Goal: Task Accomplishment & Management: Use online tool/utility

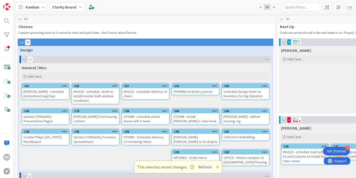
scroll to position [1, 0]
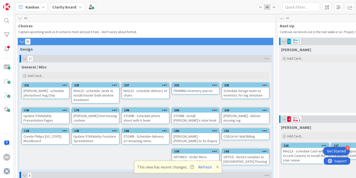
click at [187, 91] on div "FRAMING inventory pieces" at bounding box center [195, 90] width 47 height 7
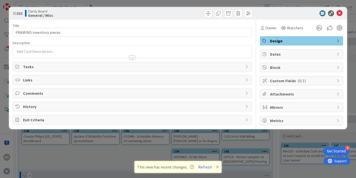
click at [127, 3] on div "ID 232 Clarity Board General / Misc Title 24 / 128 FRAMING inventory pieces Des…" at bounding box center [178, 89] width 356 height 178
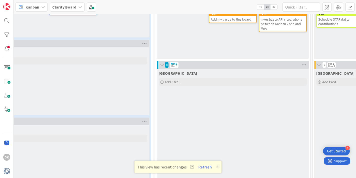
scroll to position [442, 124]
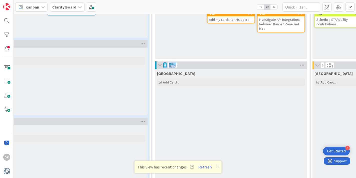
drag, startPoint x: 243, startPoint y: 65, endPoint x: 243, endPoint y: 38, distance: 27.0
click at [301, 65] on icon at bounding box center [302, 65] width 7 height 8
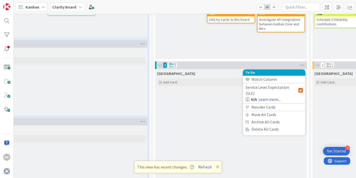
click at [177, 65] on div "0 Min 1 Max 3 To Do Watch Column Service Level Expectation (SLE) N/A Learn more…" at bounding box center [231, 65] width 152 height 8
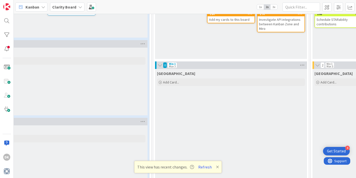
click at [165, 72] on span "[GEOGRAPHIC_DATA]" at bounding box center [176, 73] width 38 height 5
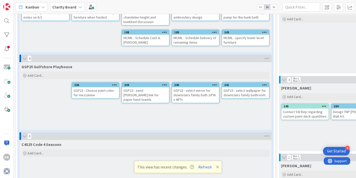
scroll to position [196, 0]
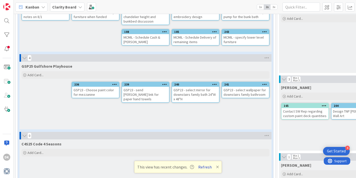
click at [203, 168] on button "Refresh" at bounding box center [205, 166] width 17 height 7
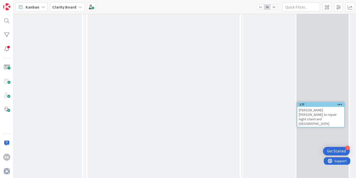
scroll to position [1305, 366]
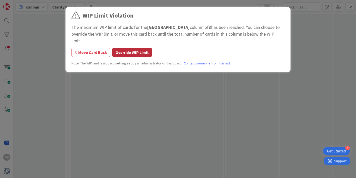
click at [120, 48] on button "Override WIP Limit" at bounding box center [132, 52] width 40 height 9
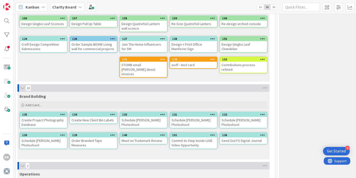
scroll to position [1548, 0]
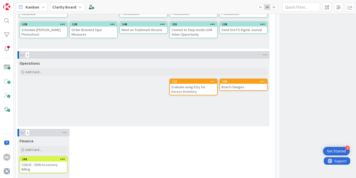
click at [94, 70] on div "Operations Add Card... 230 Board changes - 137 Evaluate using Etsy for Excess I…" at bounding box center [144, 93] width 252 height 68
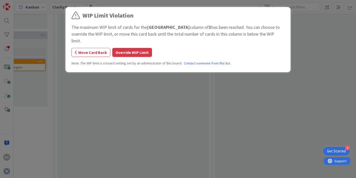
scroll to position [1568, 224]
click at [122, 48] on button "Override WIP Limit" at bounding box center [132, 52] width 40 height 9
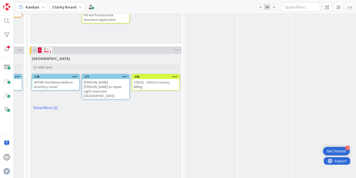
scroll to position [458, 407]
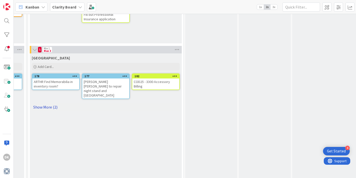
click at [49, 103] on link "Show More (2)" at bounding box center [106, 107] width 148 height 8
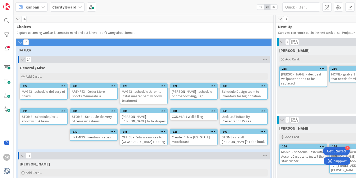
scroll to position [0, 2]
drag, startPoint x: 102, startPoint y: 80, endPoint x: 0, endPoint y: 45, distance: 107.8
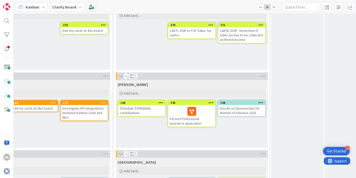
scroll to position [353, 323]
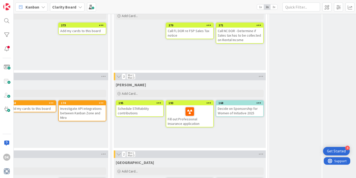
click at [244, 84] on div "[PERSON_NAME]" at bounding box center [190, 84] width 148 height 5
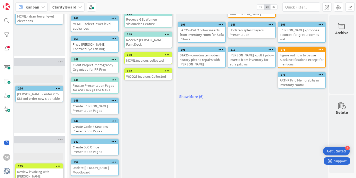
scroll to position [0, 524]
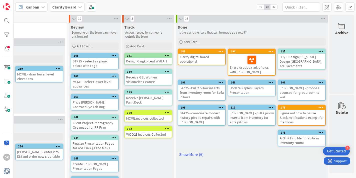
click at [292, 115] on div "Figure out how to pause Slack notifications except for mentions" at bounding box center [301, 118] width 47 height 16
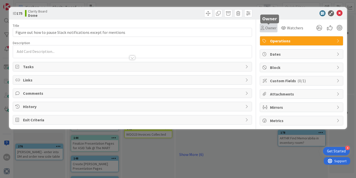
click at [273, 29] on span "Owner" at bounding box center [270, 28] width 11 height 6
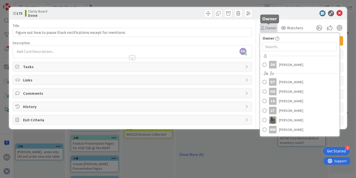
click at [272, 29] on span "Owner" at bounding box center [270, 28] width 11 height 6
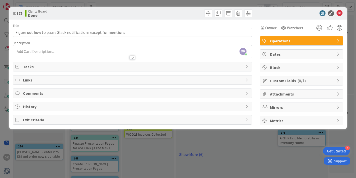
click at [243, 5] on div "ID 175 Clarity Board Done Title 63 / 128 Figure out how to pause Slack notifica…" at bounding box center [178, 89] width 356 height 178
